Goal: Information Seeking & Learning: Learn about a topic

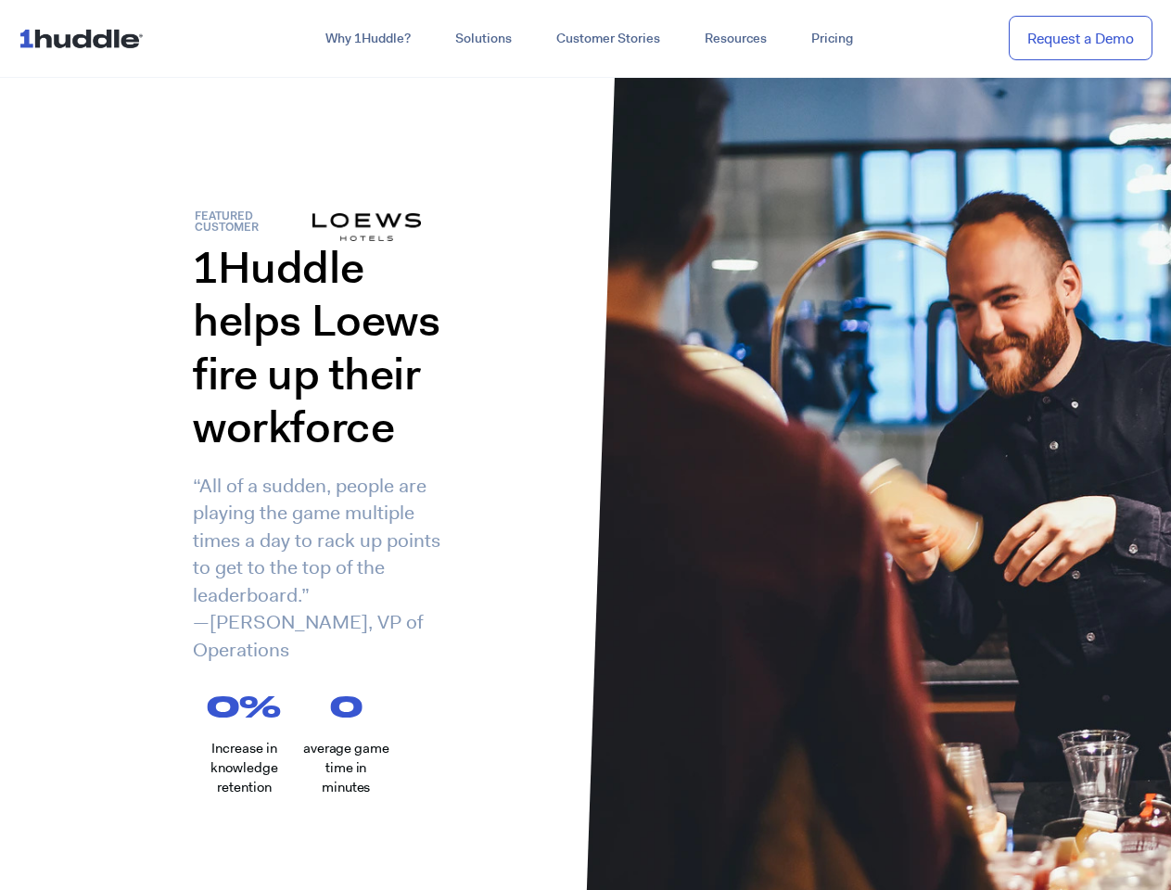
click at [585, 445] on div "1Huddle helps Loews fire up their workforce “All of a sudden, people are playin…" at bounding box center [293, 466] width 586 height 451
click at [366, 39] on link "Why 1Huddle?" at bounding box center [368, 38] width 130 height 33
click at [482, 39] on link "Solutions" at bounding box center [483, 38] width 101 height 33
click at [735, 39] on link "Resources" at bounding box center [736, 38] width 107 height 33
